Goal: Task Accomplishment & Management: Manage account settings

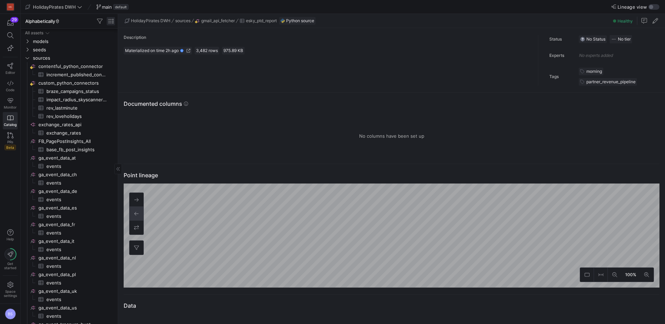
scroll to position [246, 0]
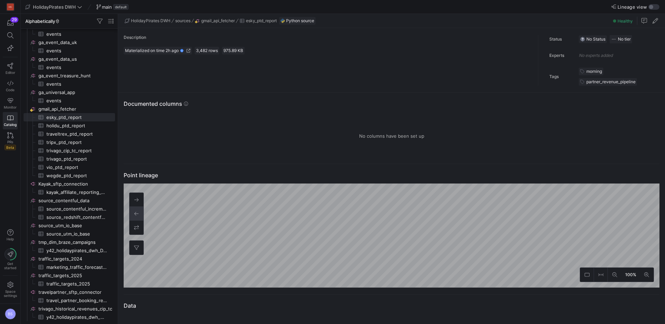
click at [102, 9] on span "main" at bounding box center [107, 7] width 10 height 6
click at [105, 8] on span "main" at bounding box center [107, 7] width 10 height 6
click at [9, 68] on icon at bounding box center [10, 66] width 6 height 6
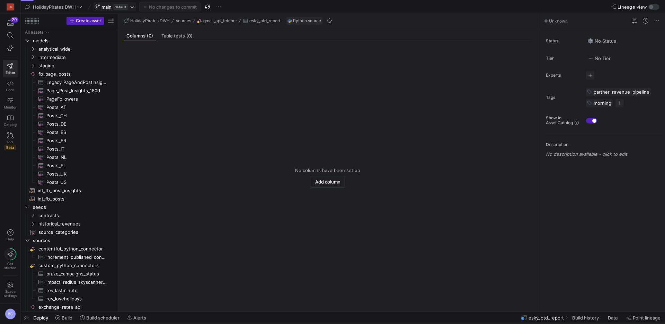
click at [105, 9] on span "main" at bounding box center [106, 7] width 10 height 6
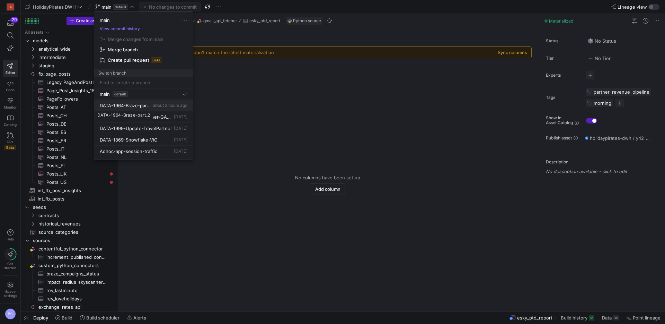
click at [139, 107] on span "DATA-1964-Braze-part_2" at bounding box center [126, 106] width 52 height 6
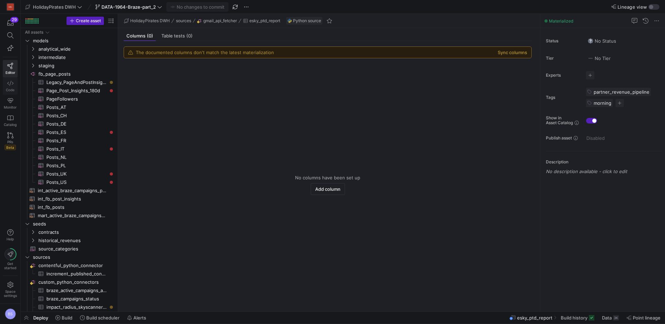
click at [12, 88] on span "Code" at bounding box center [10, 90] width 9 height 4
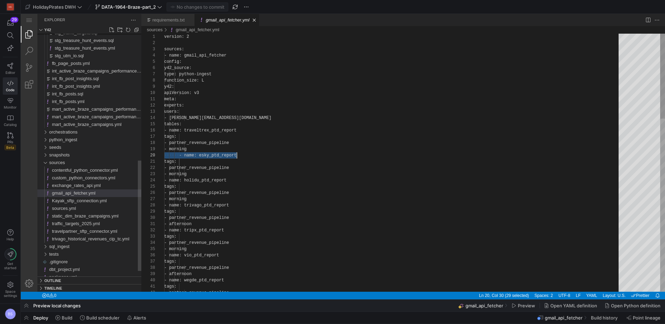
scroll to position [56, 73]
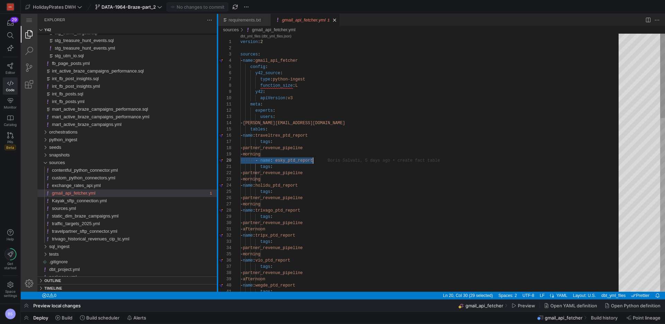
drag, startPoint x: 141, startPoint y: 90, endPoint x: 217, endPoint y: 93, distance: 76.2
click at [217, 93] on div at bounding box center [217, 152] width 1 height 277
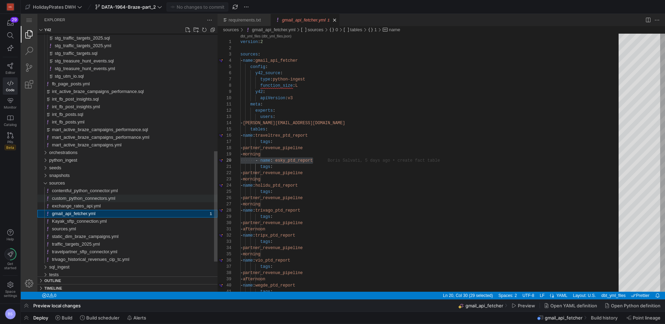
click at [76, 200] on span "custom_python_connectors.yml" at bounding box center [83, 197] width 63 height 5
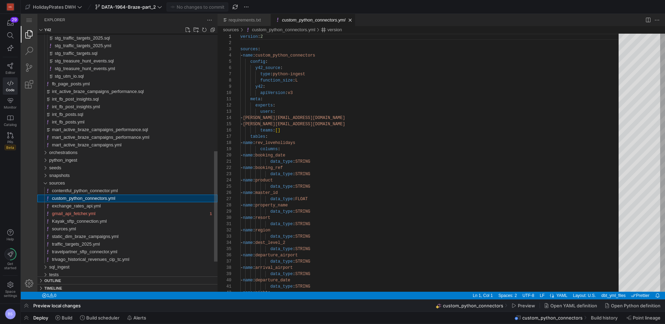
scroll to position [62, 0]
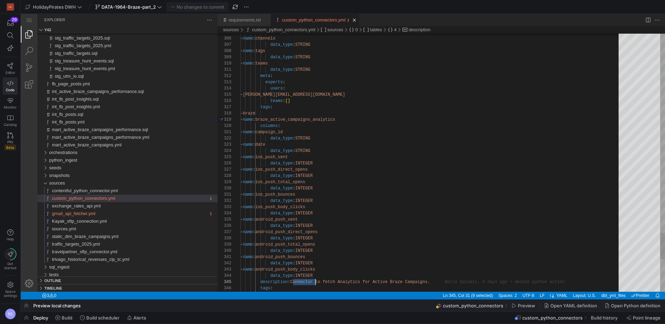
type textarea "data_type: STRING meta: experts: users: - [PERSON_NAME][EMAIL_ADDRESS][DOMAIN_N…"
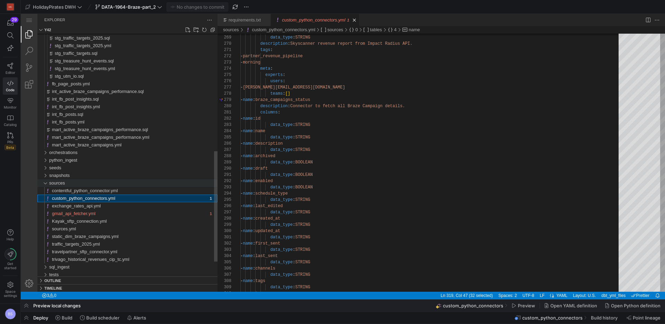
click at [46, 183] on div "sources" at bounding box center [45, 183] width 10 height 8
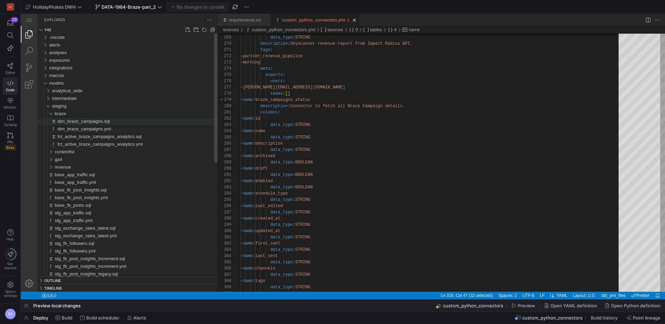
click at [77, 121] on span "dim_braze_campaigns.sql" at bounding box center [84, 120] width 52 height 5
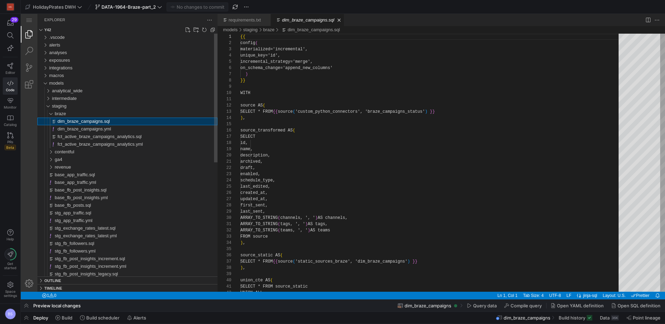
scroll to position [62, 0]
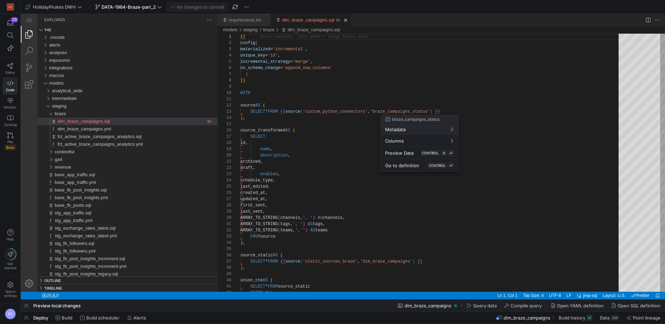
click at [79, 138] on div at bounding box center [332, 162] width 665 height 324
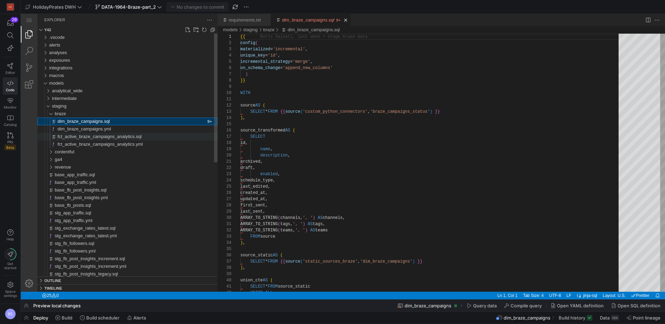
click at [93, 137] on span "fct_active_braze_campaigns_analytics.sql" at bounding box center [100, 136] width 84 height 5
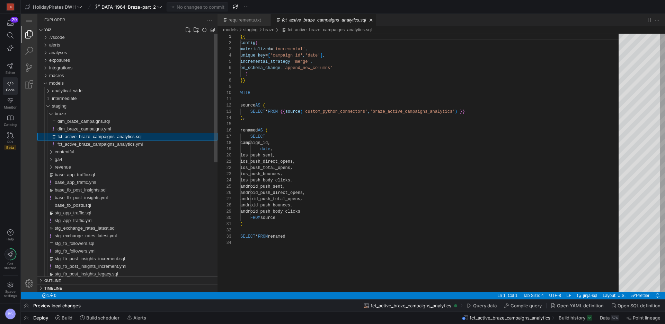
scroll to position [62, 0]
click at [92, 145] on span "fct_active_braze_campaigns_analytics.yml" at bounding box center [100, 143] width 85 height 5
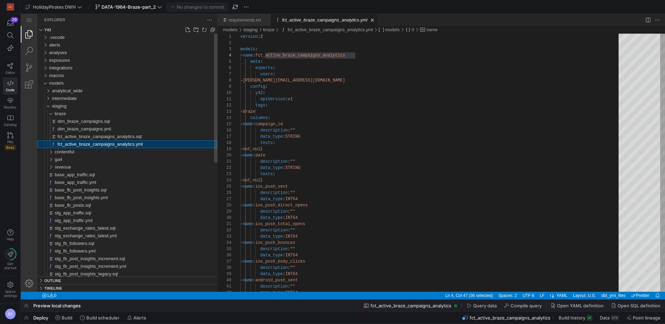
scroll to position [62, 115]
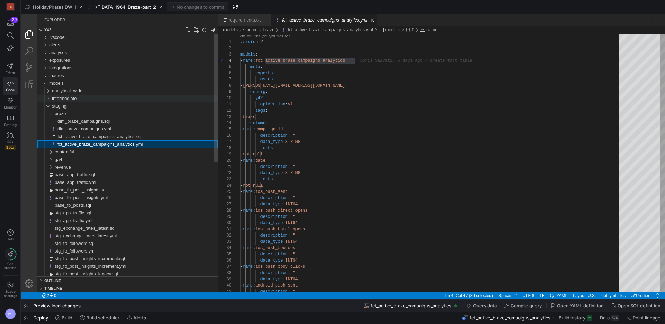
click at [47, 99] on div "intermediate" at bounding box center [46, 99] width 13 height 8
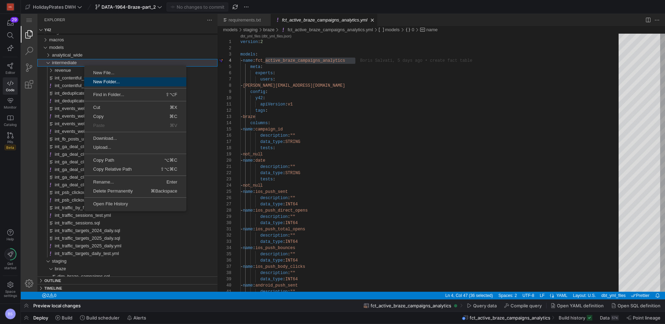
click at [100, 81] on span "New Folder..." at bounding box center [135, 81] width 102 height 5
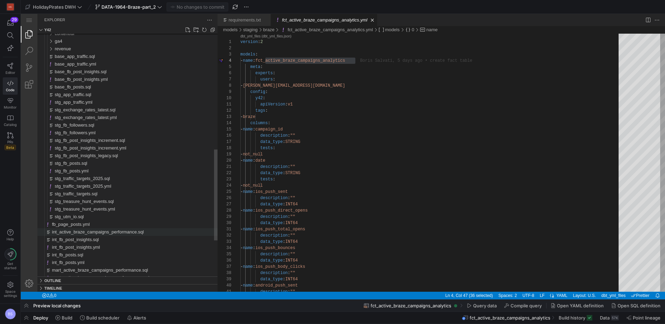
click at [104, 234] on span "int_active_braze_campaigns_performance.sql" at bounding box center [98, 231] width 92 height 5
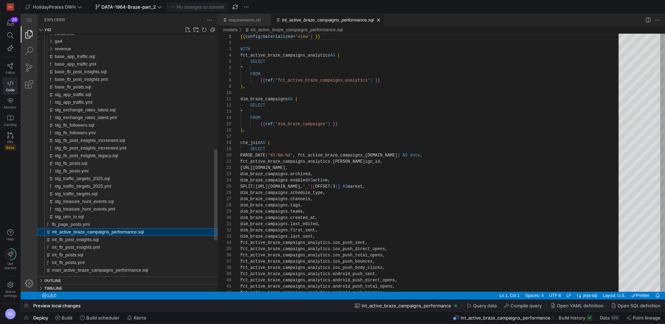
scroll to position [62, 0]
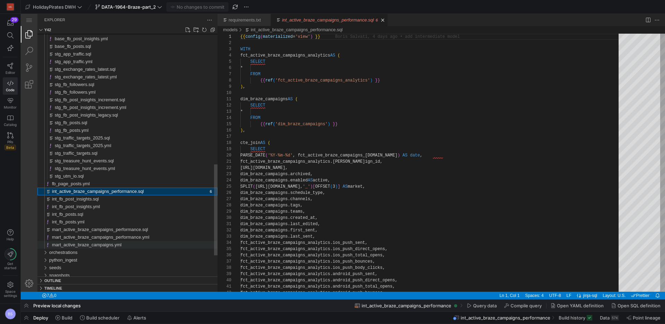
click at [101, 244] on span "mart_active_braze_campaigns.yml" at bounding box center [87, 244] width 70 height 5
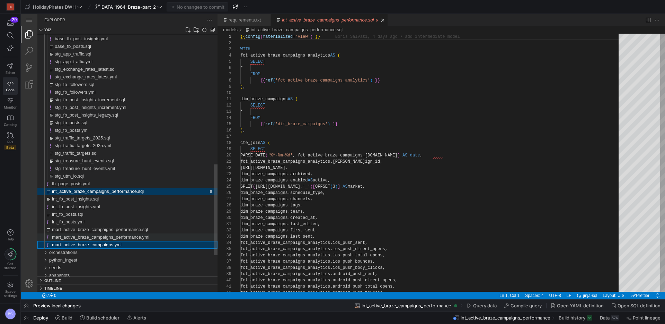
click at [99, 236] on span "mart_active_braze_campaigns_performance.yml" at bounding box center [100, 236] width 97 height 5
click at [102, 229] on span "mart_active_braze_campaigns_performance.sql" at bounding box center [100, 229] width 96 height 5
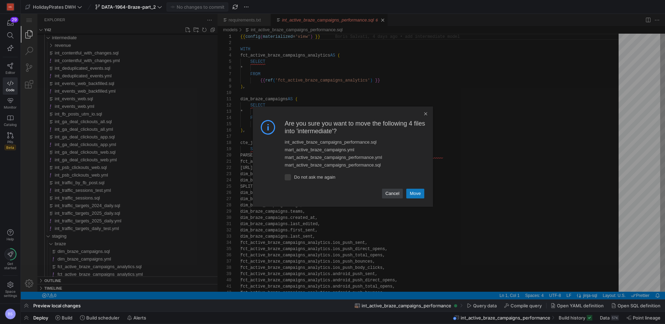
drag, startPoint x: 418, startPoint y: 195, endPoint x: 412, endPoint y: 195, distance: 5.9
click at [417, 195] on link "Move" at bounding box center [415, 193] width 18 height 10
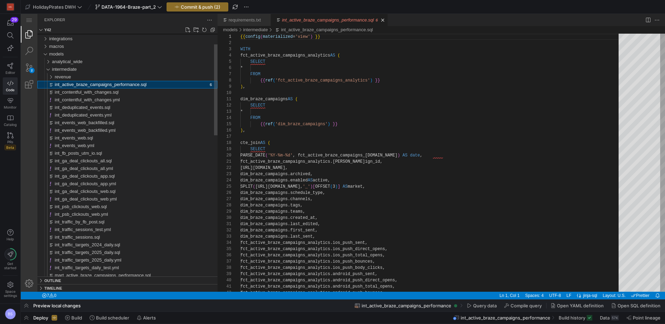
click at [106, 85] on span "int_active_braze_campaigns_performance.sql" at bounding box center [101, 84] width 92 height 5
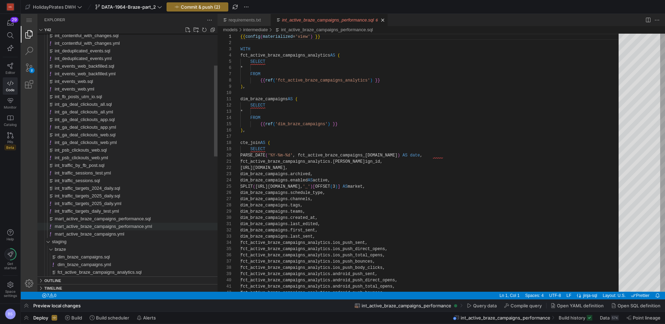
click at [86, 227] on span "mart_active_braze_campaigns_performance.yml" at bounding box center [103, 225] width 97 height 5
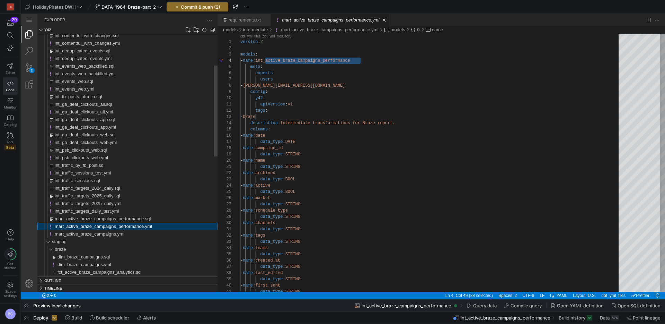
click at [77, 226] on span "mart_active_braze_campaigns_performance.yml" at bounding box center [103, 225] width 97 height 5
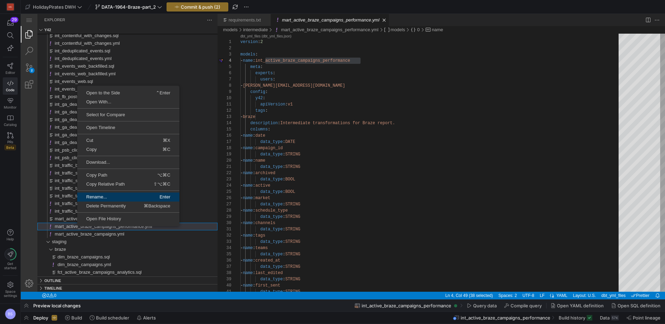
click at [113, 195] on span "Rename..." at bounding box center [102, 196] width 50 height 5
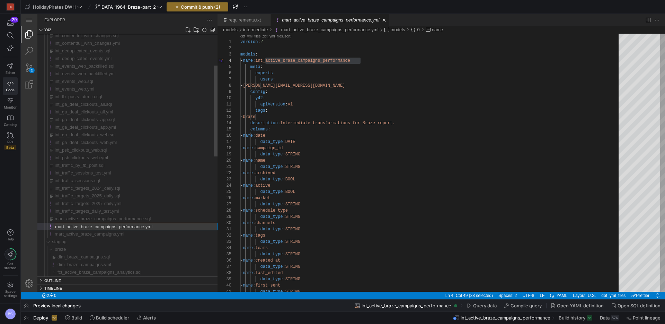
type input "int_active_braze_campaigns_performance.yml"
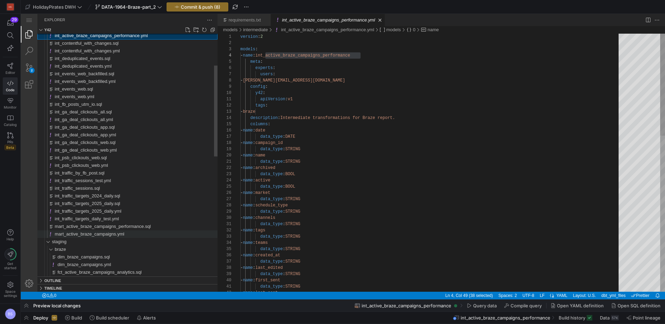
scroll to position [62, 120]
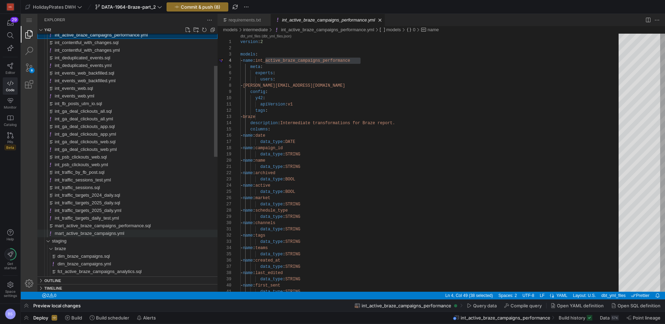
click at [114, 235] on span "mart_active_braze_campaigns.yml" at bounding box center [90, 232] width 70 height 5
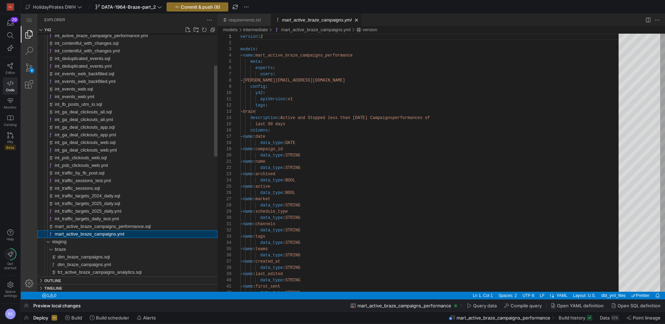
scroll to position [62, 0]
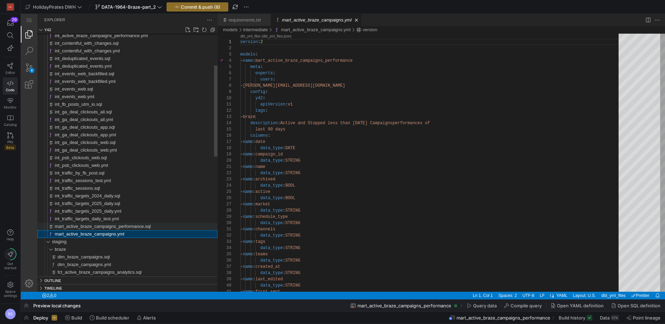
click at [112, 227] on span "mart_active_braze_campaigns_performance.sql" at bounding box center [103, 225] width 96 height 5
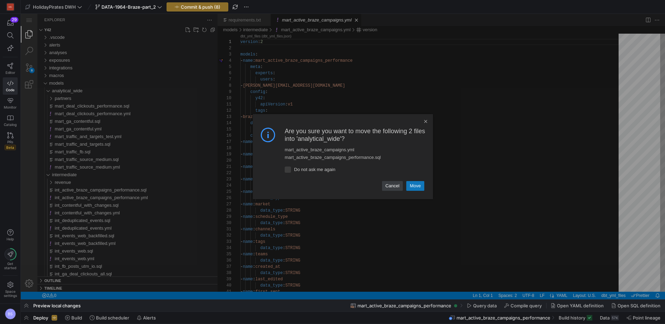
drag, startPoint x: 412, startPoint y: 186, endPoint x: 217, endPoint y: 169, distance: 196.1
click at [412, 186] on link "Move" at bounding box center [415, 186] width 18 height 10
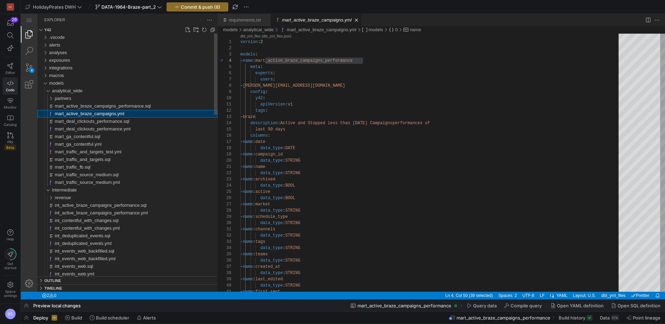
click at [79, 114] on span "mart_active_braze_campaigns.yml" at bounding box center [90, 113] width 70 height 5
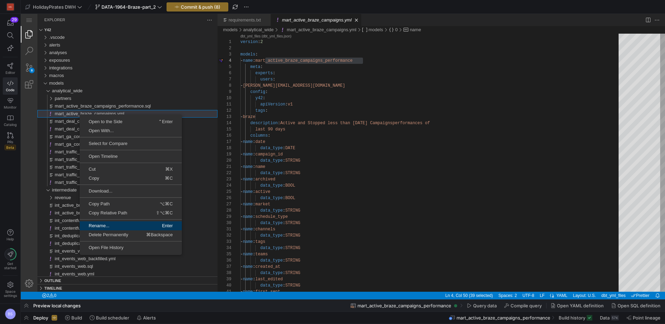
click at [105, 226] on span "Rename..." at bounding box center [105, 225] width 50 height 5
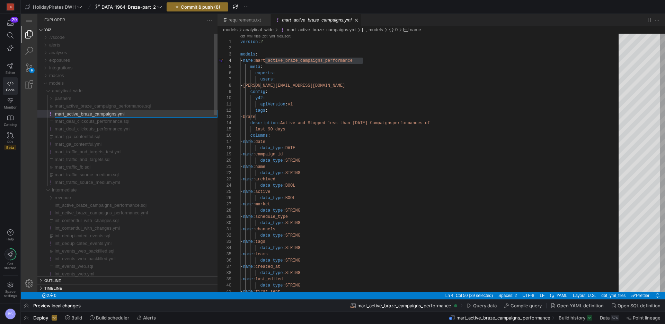
type input "mart_active_braze_campaigns_performance.yml"
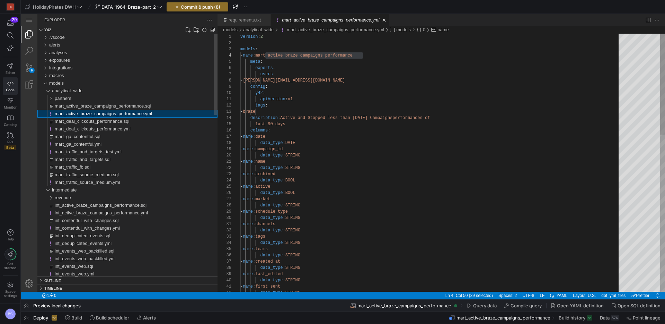
scroll to position [62, 122]
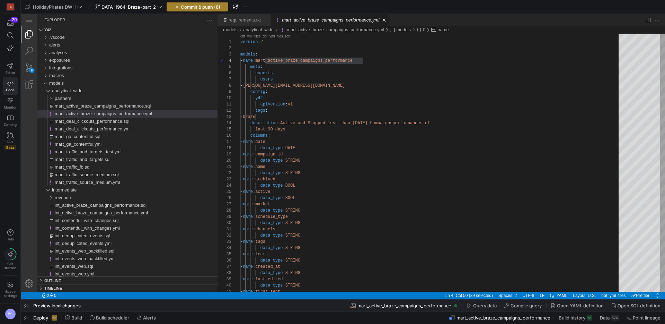
click at [194, 6] on span "Commit & push (8)" at bounding box center [200, 7] width 39 height 6
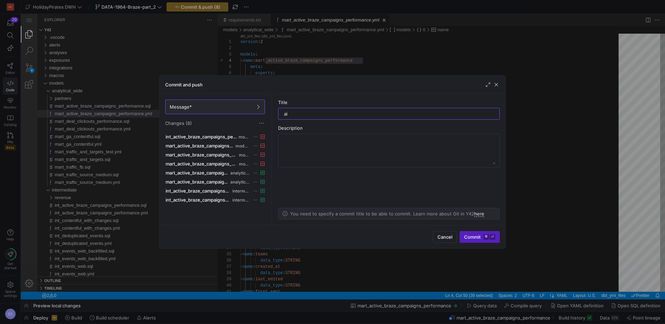
type input "a"
type input "align naming"
click at [474, 237] on span "Commit ⌘ ⏎" at bounding box center [479, 237] width 31 height 6
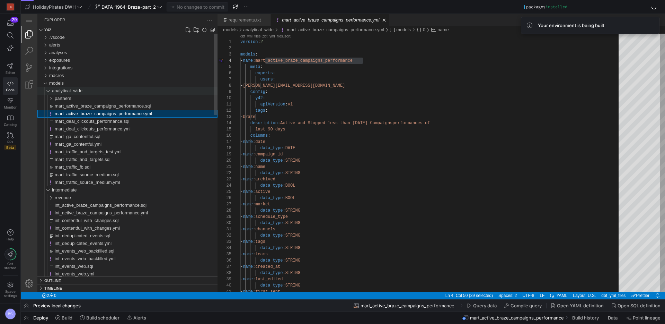
click at [49, 92] on div "analytical_wide" at bounding box center [46, 91] width 13 height 8
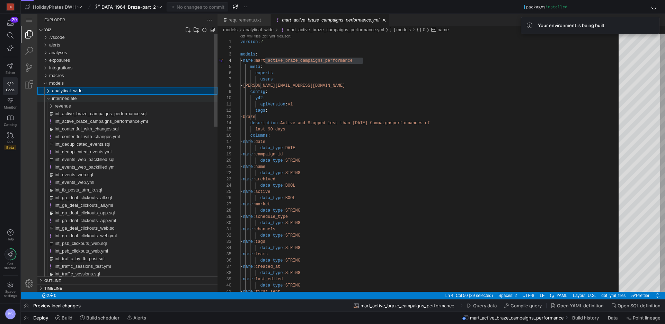
click at [50, 99] on div "intermediate" at bounding box center [46, 99] width 13 height 8
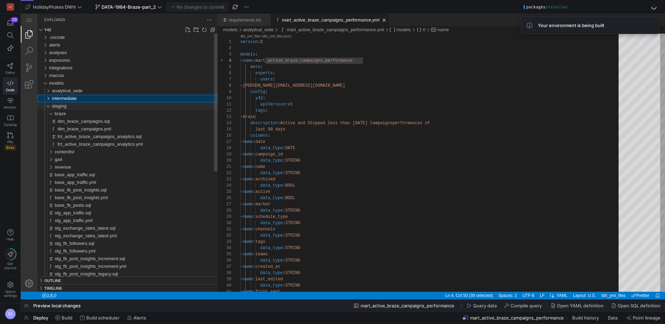
click at [48, 106] on div "staging" at bounding box center [46, 106] width 13 height 8
